Goal: Task Accomplishment & Management: Manage account settings

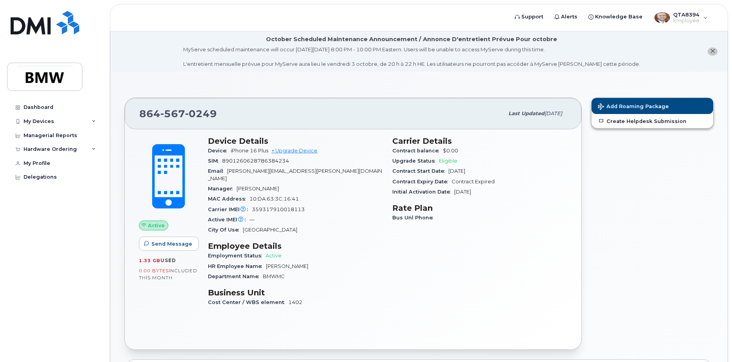
click at [649, 296] on div "Add Roaming Package Create Helpdesk Submission" at bounding box center [652, 224] width 132 height 262
click at [49, 161] on div "My Profile" at bounding box center [37, 163] width 27 height 6
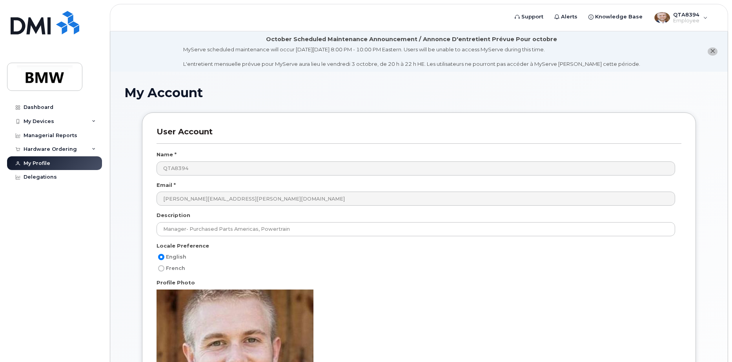
scroll to position [300, 0]
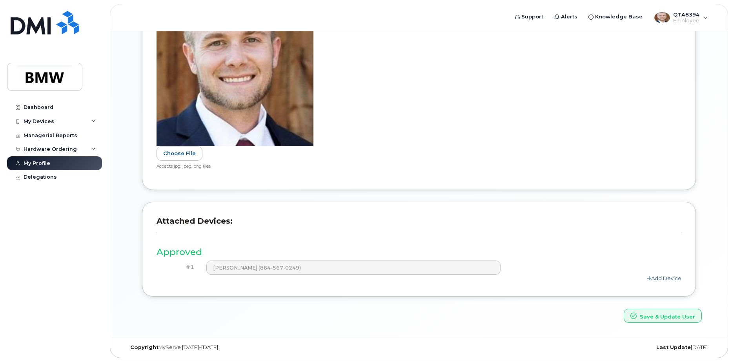
click at [650, 278] on link "Add Device" at bounding box center [663, 278] width 34 height 6
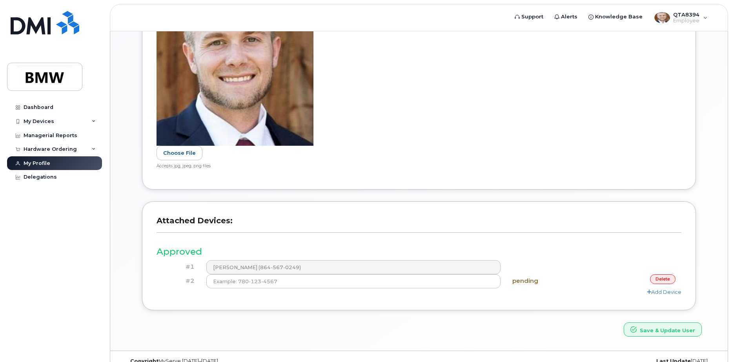
click at [658, 278] on link "delete" at bounding box center [662, 279] width 25 height 10
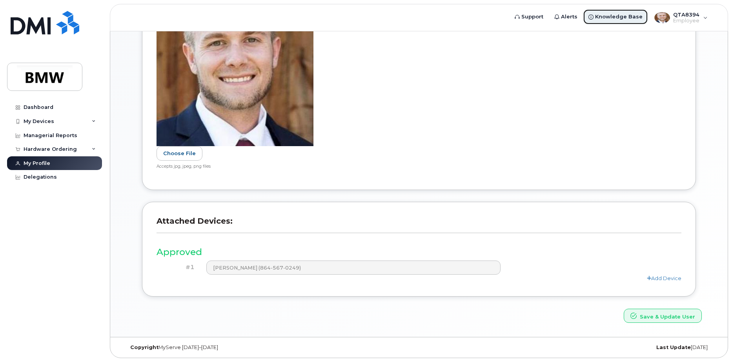
click at [603, 15] on span "Knowledge Base" at bounding box center [618, 17] width 47 height 8
